Goal: Task Accomplishment & Management: Use online tool/utility

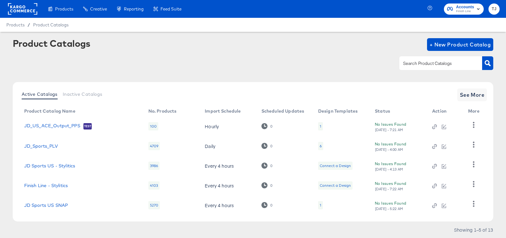
click at [14, 7] on rect at bounding box center [22, 8] width 29 height 11
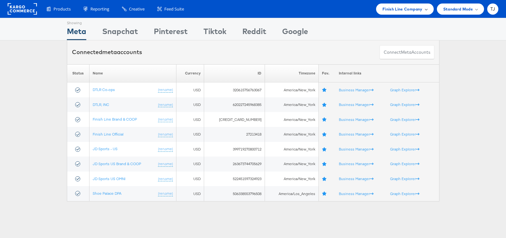
click at [414, 8] on span "Finish Line Company" at bounding box center [402, 9] width 40 height 7
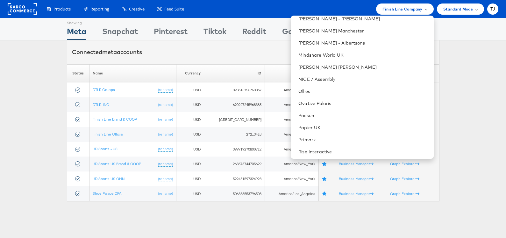
scroll to position [912, 0]
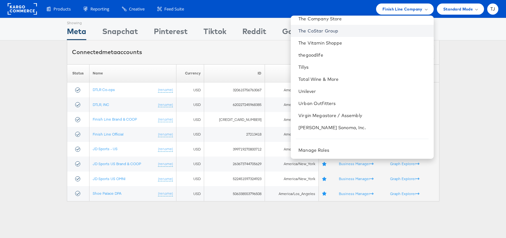
click at [376, 32] on link "The CoStar Group" at bounding box center [363, 31] width 130 height 6
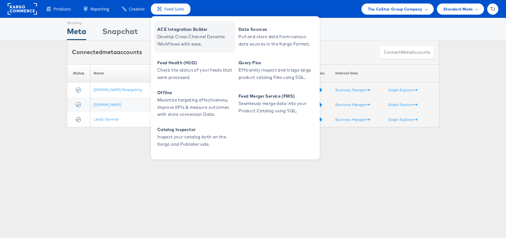
click at [171, 36] on span "Develop Cross-Channel Dynamic Workflows with ease." at bounding box center [195, 40] width 76 height 15
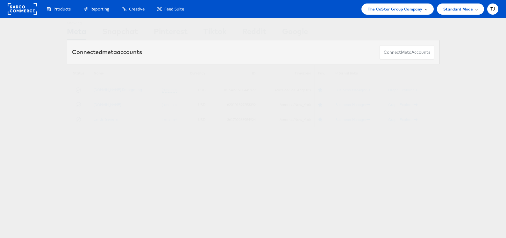
click at [400, 11] on span "The CoStar Group Company" at bounding box center [395, 9] width 54 height 7
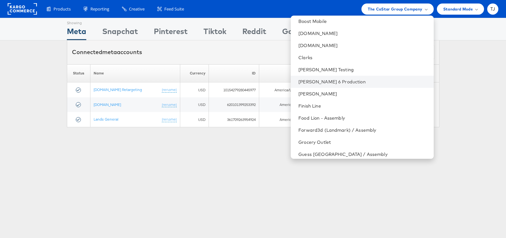
scroll to position [219, 0]
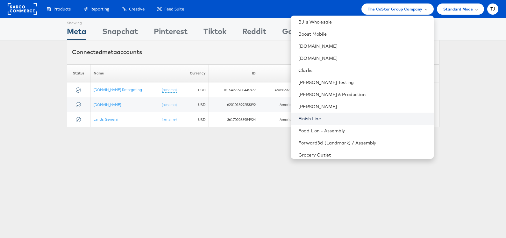
click at [357, 121] on link "Finish Line" at bounding box center [363, 119] width 130 height 6
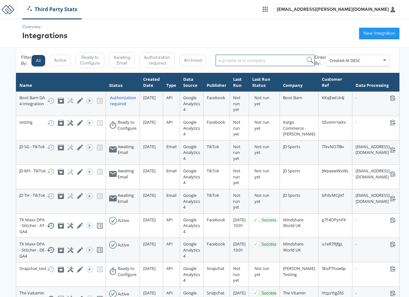
click at [250, 59] on input "search" at bounding box center [265, 60] width 99 height 11
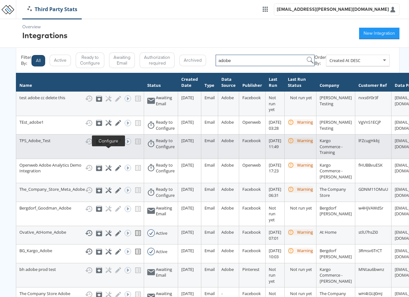
type input "adobe"
click at [109, 145] on icon at bounding box center [109, 142] width 6 height 6
click at [108, 145] on icon at bounding box center [109, 142] width 6 height 6
click at [117, 145] on icon at bounding box center [118, 142] width 6 height 6
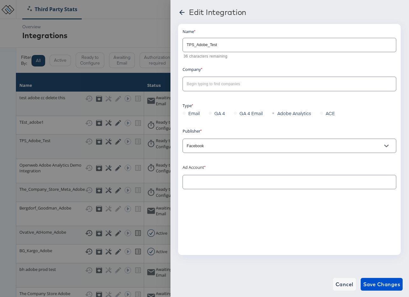
type input "StitcherAds Testing: (ACT: 987970541301610)"
type input "Kargo Commerce - Training"
click at [180, 12] on icon at bounding box center [182, 12] width 5 height 5
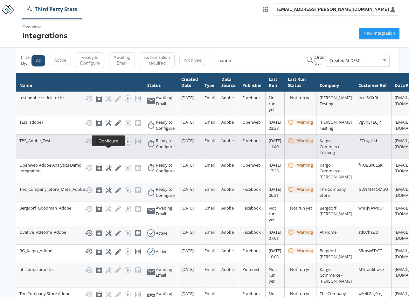
click at [110, 145] on icon at bounding box center [109, 142] width 6 height 6
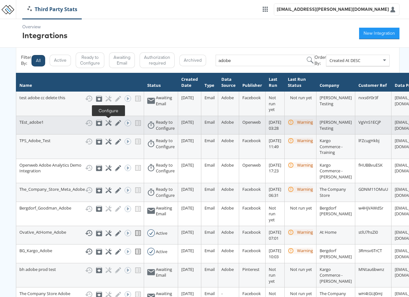
click at [110, 122] on icon at bounding box center [109, 123] width 6 height 6
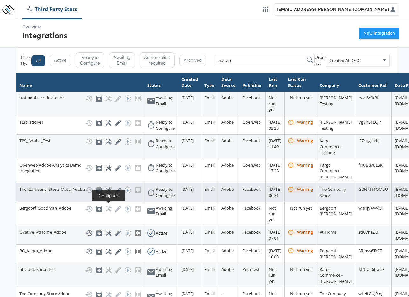
click at [108, 194] on icon at bounding box center [109, 191] width 6 height 6
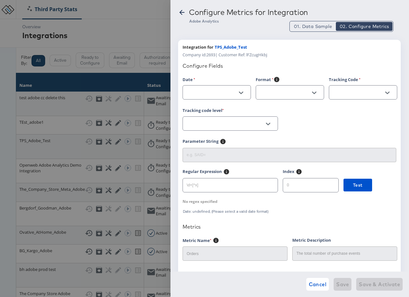
type input "Date"
type input "%Y%d%m"
type input "Ad_ID"
type input "sffsd"
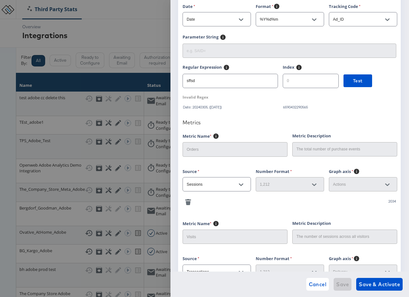
scroll to position [74, 0]
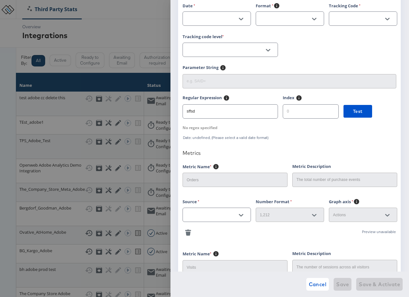
click at [242, 216] on icon "Open" at bounding box center [241, 215] width 4 height 3
click at [266, 236] on div at bounding box center [290, 236] width 214 height 0
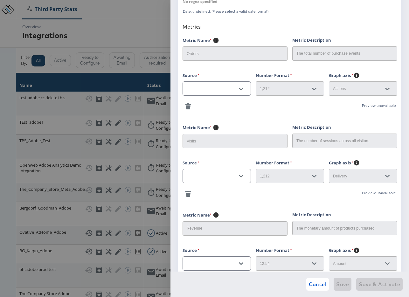
scroll to position [259, 0]
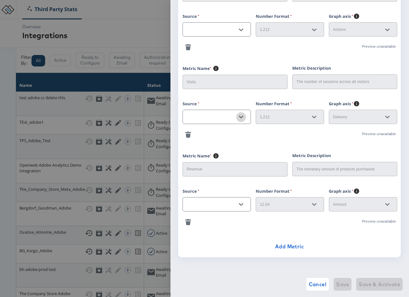
click at [242, 118] on icon "Open" at bounding box center [241, 117] width 4 height 3
drag, startPoint x: 267, startPoint y: 142, endPoint x: 257, endPoint y: 146, distance: 10.7
click at [267, 142] on div "Configure Fields Date Format Tracking Code Tracking code level Parameter String…" at bounding box center [290, 25] width 214 height 455
click at [311, 281] on span "Cancel" at bounding box center [318, 284] width 18 height 9
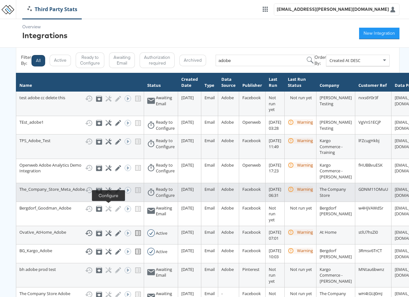
click at [109, 194] on icon at bounding box center [109, 191] width 6 height 6
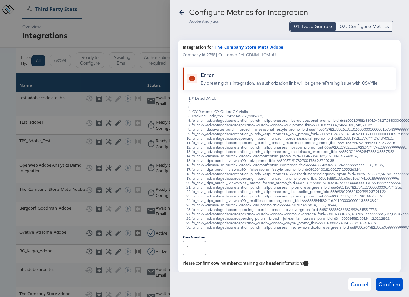
click at [354, 26] on span "02. Configure Metrics" at bounding box center [364, 26] width 49 height 6
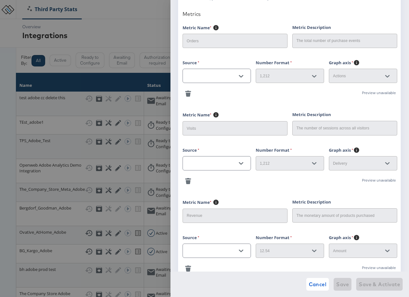
scroll to position [243, 0]
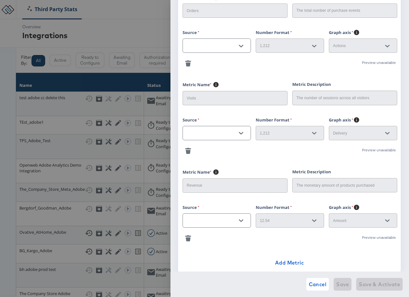
click at [242, 134] on icon "Open" at bounding box center [241, 133] width 4 height 3
drag, startPoint x: 242, startPoint y: 134, endPoint x: 247, endPoint y: 125, distance: 10.4
click at [242, 133] on icon "Close" at bounding box center [241, 133] width 4 height 4
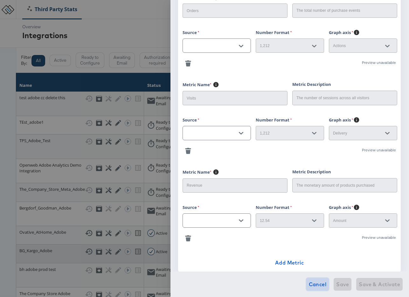
click at [313, 284] on span "Cancel" at bounding box center [318, 284] width 18 height 9
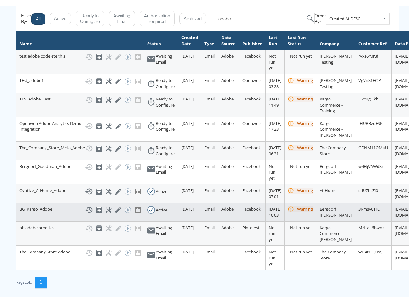
scroll to position [43, 0]
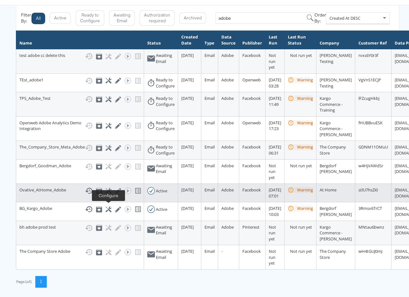
click at [109, 194] on icon at bounding box center [109, 191] width 6 height 6
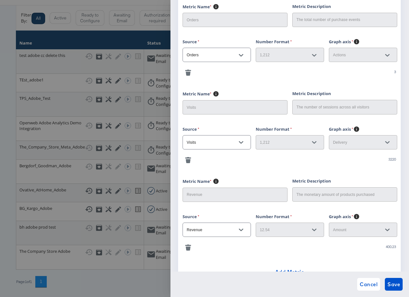
scroll to position [264, 0]
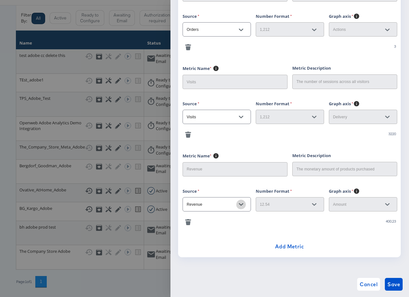
click at [244, 204] on button "Open" at bounding box center [242, 205] width 10 height 10
click at [240, 117] on icon "Open" at bounding box center [241, 117] width 4 height 3
click at [240, 117] on icon "Close" at bounding box center [241, 117] width 4 height 3
click at [240, 117] on icon "Open" at bounding box center [241, 117] width 4 height 4
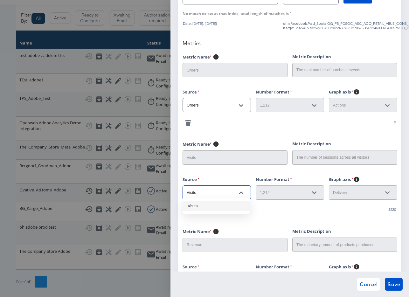
scroll to position [187, 0]
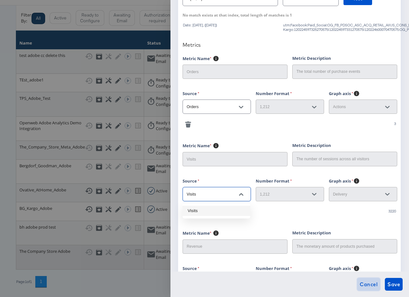
drag, startPoint x: 378, startPoint y: 287, endPoint x: 367, endPoint y: 284, distance: 11.4
click at [377, 286] on button "Cancel" at bounding box center [369, 284] width 23 height 13
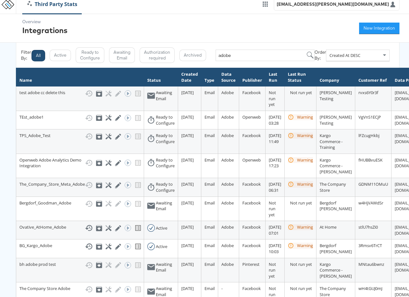
scroll to position [7, 0]
